Goal: Transaction & Acquisition: Obtain resource

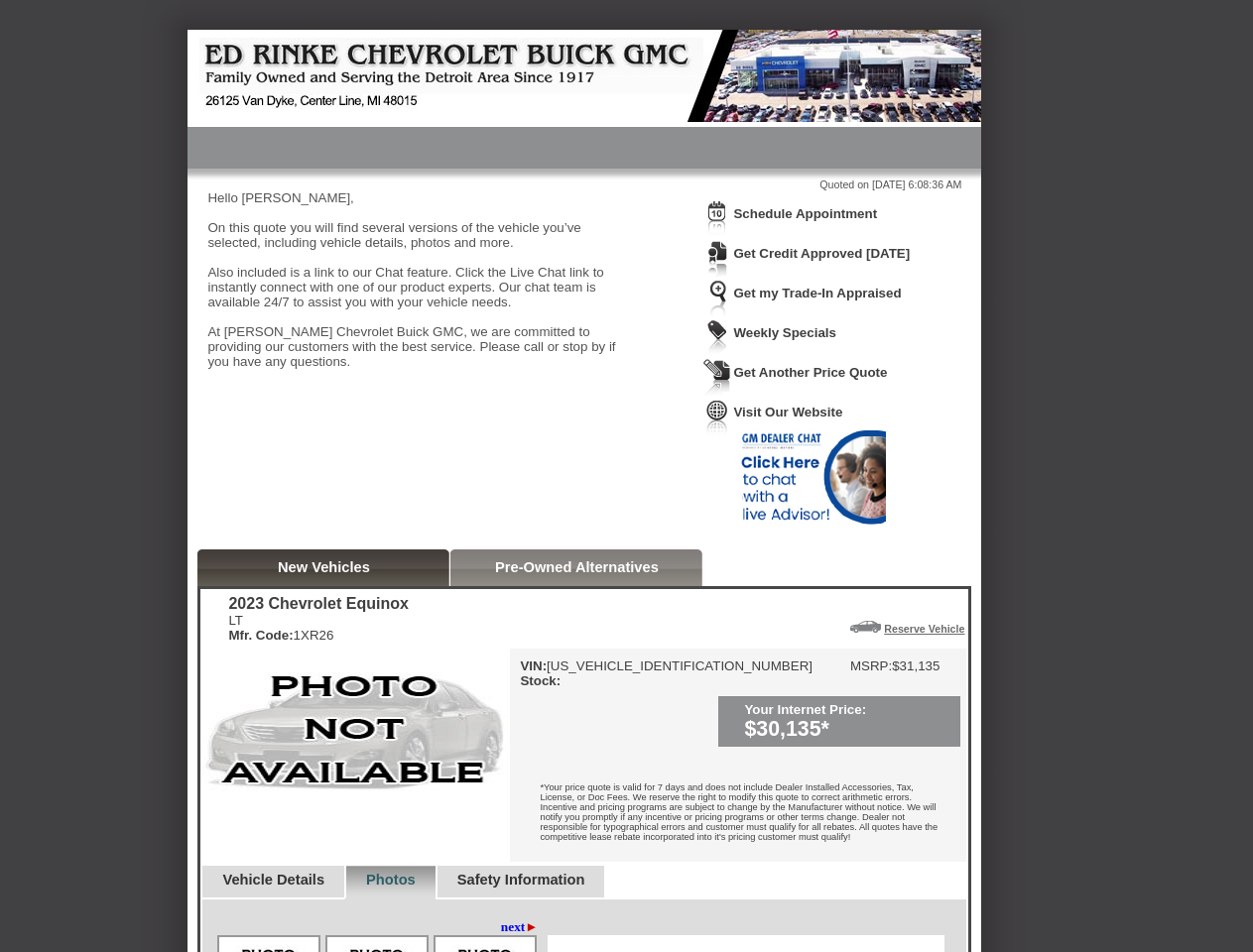
click at [717, 233] on img at bounding box center [717, 218] width 28 height 37
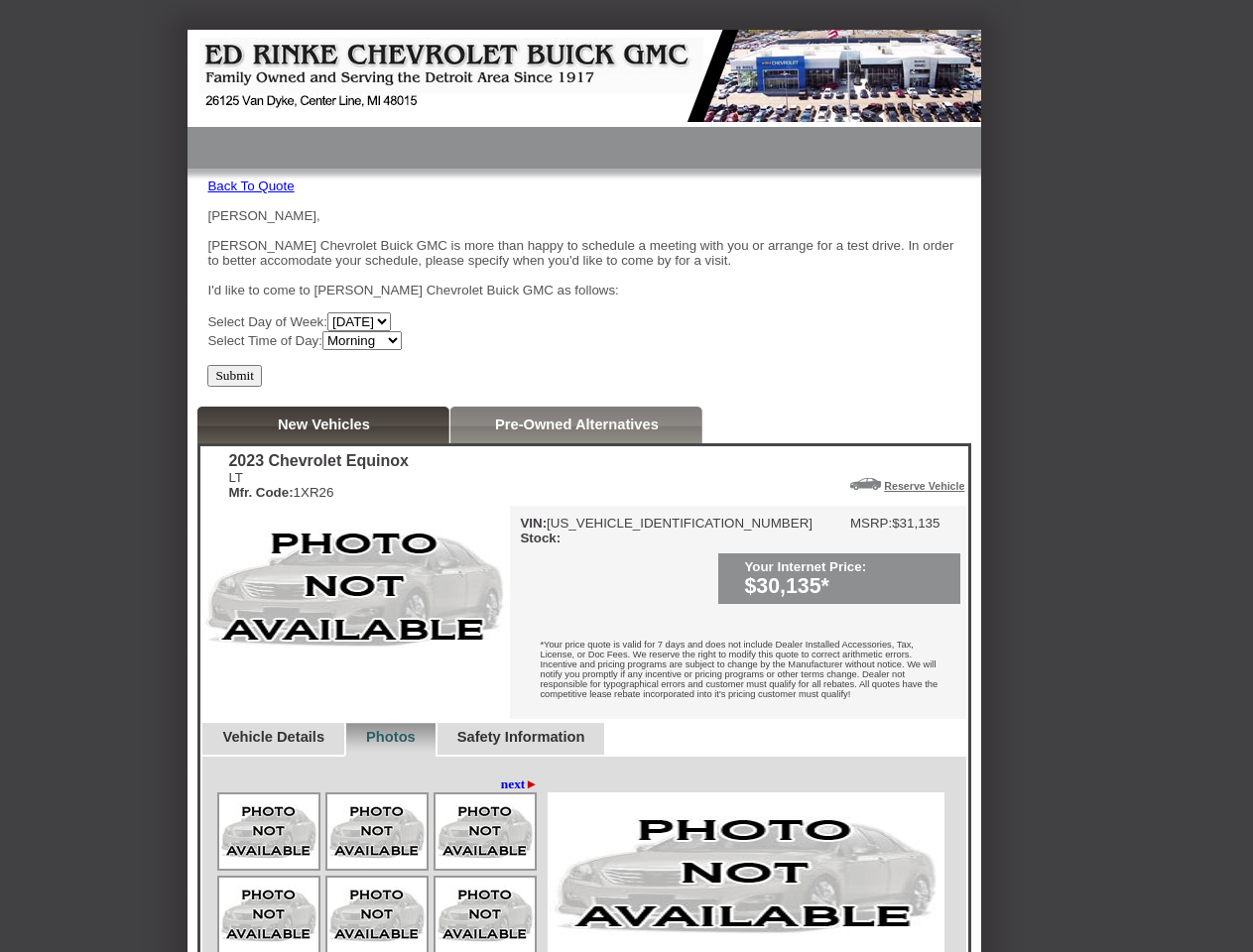
click at [816, 215] on div "[PERSON_NAME], [PERSON_NAME] Chevrolet Buick GMC is more than happy to schedule…" at bounding box center [584, 279] width 754 height 142
click at [323, 570] on img at bounding box center [354, 588] width 309 height 164
click at [576, 570] on div "VIN: [US_VEHICLE_IDENTIFICATION_NUMBER] Stock: MSRP: $31,135 Your Internet Pric…" at bounding box center [738, 612] width 456 height 213
click at [851, 630] on div "*Your price quote is valid for 7 days and does not include Dealer Installed Acc…" at bounding box center [738, 672] width 456 height 94
click at [916, 630] on div "*Your price quote is valid for 7 days and does not include Dealer Installed Acc…" at bounding box center [738, 672] width 456 height 94
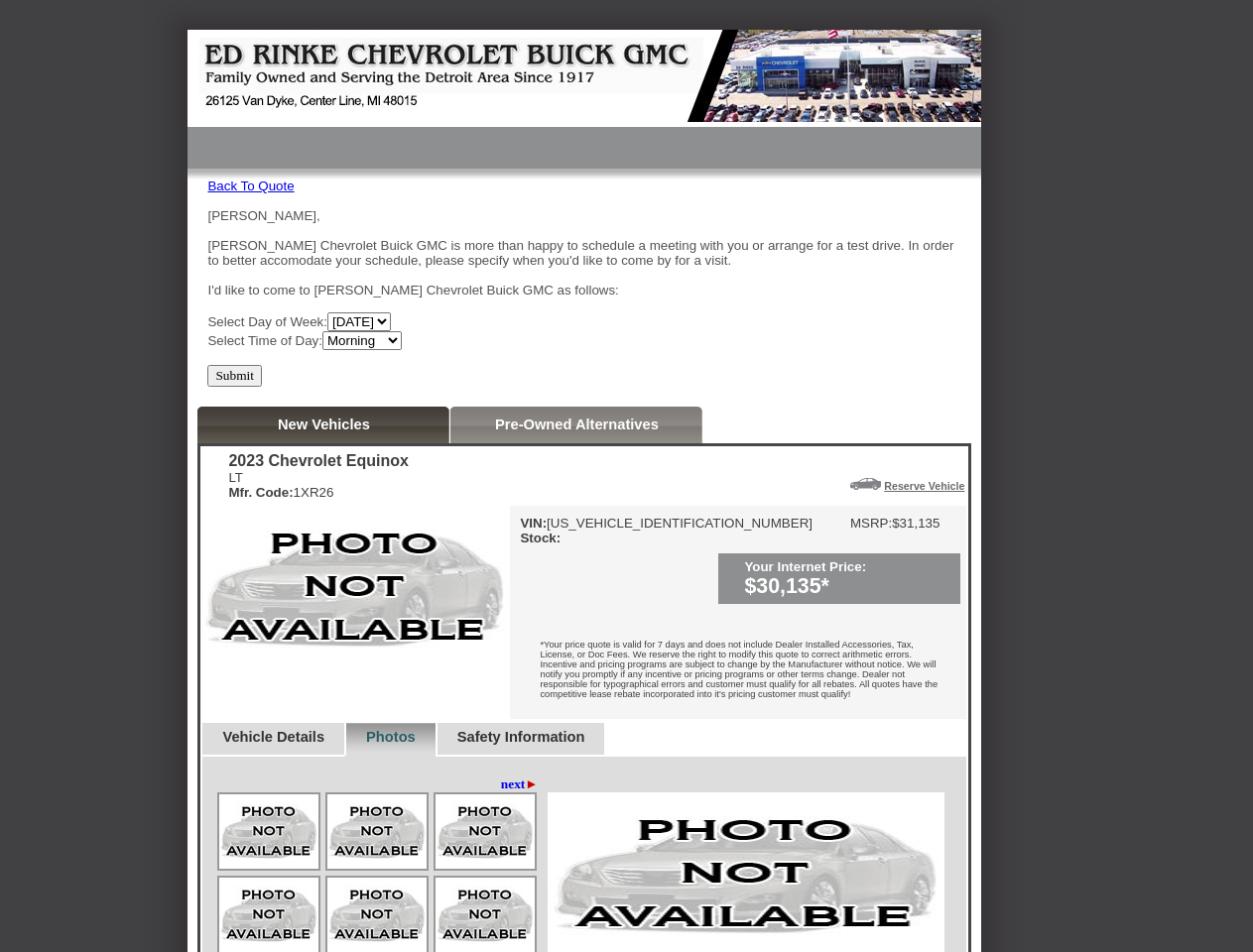
click at [283, 889] on div at bounding box center [379, 917] width 325 height 250
click at [413, 889] on div at bounding box center [379, 917] width 325 height 250
click at [560, 889] on img at bounding box center [745, 874] width 397 height 164
click at [512, 935] on img at bounding box center [484, 915] width 99 height 74
